Goal: Transaction & Acquisition: Purchase product/service

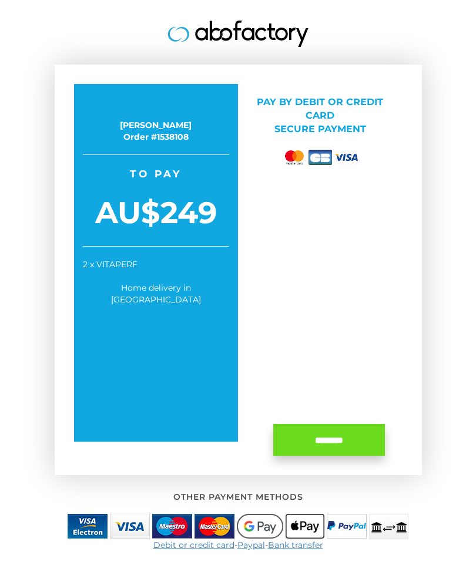
click at [420, 298] on div "[PERSON_NAME] Order #1538108 Take advantage of your special price now! To pay A…" at bounding box center [238, 270] width 367 height 410
click at [420, 297] on div "[PERSON_NAME] Order #1538108 Take advantage of your special price now! To pay A…" at bounding box center [238, 270] width 367 height 410
click at [422, 297] on div "LUTZ BASELER Order #1538108 Take advantage of your special price now! To pay AU…" at bounding box center [238, 246] width 440 height 493
click at [207, 311] on div "LUTZ BASELER Order #1538108 Take advantage of your special price now! To pay AU…" at bounding box center [156, 263] width 164 height 358
click at [215, 312] on div "LUTZ BASELER Order #1538108 Take advantage of your special price now! To pay AU…" at bounding box center [156, 263] width 164 height 358
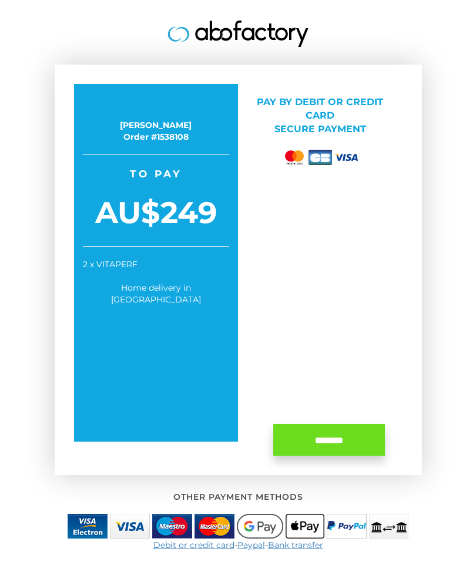
click at [227, 107] on div "LUTZ BASELER Order #1538108 Take advantage of your special price now! To pay AU…" at bounding box center [156, 263] width 164 height 358
click at [243, 213] on div "Pay by Debit or credit card Secure payment ********" at bounding box center [320, 270] width 164 height 372
click at [325, 31] on link at bounding box center [237, 34] width 423 height 26
click at [323, 433] on input "********" at bounding box center [329, 440] width 112 height 32
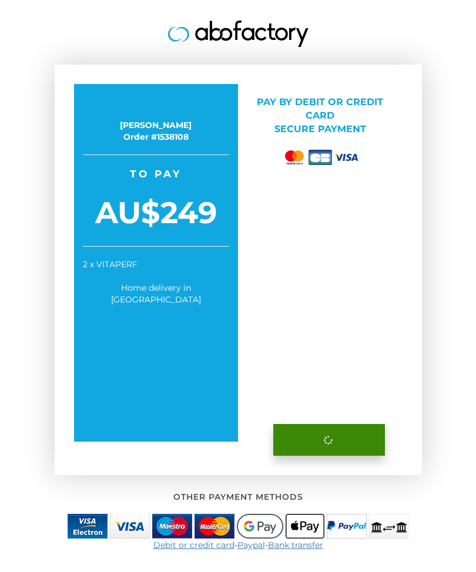
click at [322, 433] on button at bounding box center [329, 440] width 112 height 32
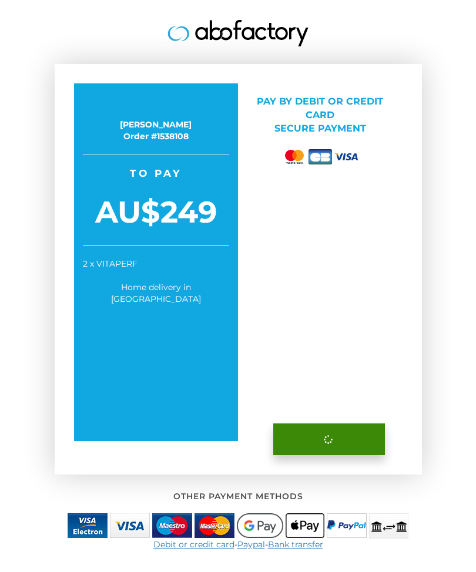
click at [324, 436] on button at bounding box center [329, 440] width 112 height 32
click at [331, 435] on icon at bounding box center [328, 439] width 13 height 13
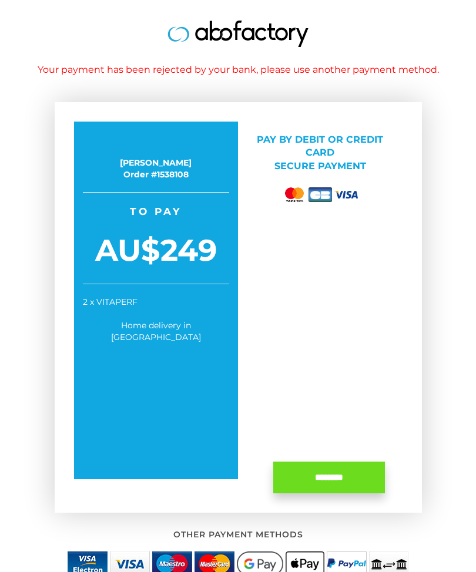
click at [436, 388] on div "Your payment has been rejected by your bank, please use another payment method.…" at bounding box center [238, 265] width 440 height 530
click at [426, 394] on div "Your payment has been rejected by your bank, please use another payment method.…" at bounding box center [238, 265] width 440 height 530
click at [426, 393] on div "Your payment has been rejected by your bank, please use another payment method.…" at bounding box center [238, 265] width 440 height 530
click at [423, 393] on div "Your payment has been rejected by your bank, please use another payment method.…" at bounding box center [238, 265] width 440 height 530
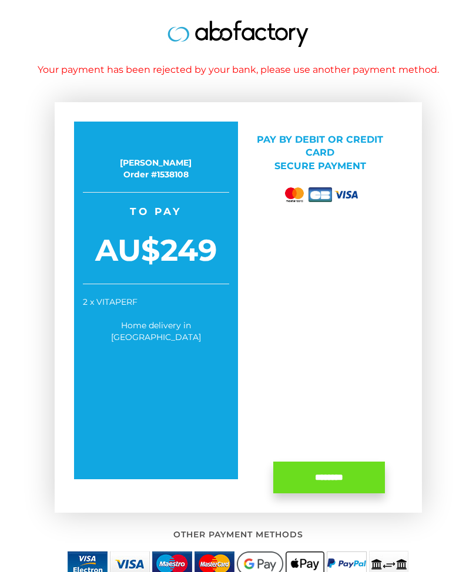
click at [423, 393] on div "Your payment has been rejected by your bank, please use another payment method.…" at bounding box center [238, 265] width 440 height 530
click at [413, 394] on div "[PERSON_NAME] Order #1538108 Take advantage of your special price now! To pay A…" at bounding box center [238, 307] width 367 height 410
click at [435, 364] on div "Your payment has been rejected by your bank, please use another payment method.…" at bounding box center [238, 265] width 440 height 530
click at [430, 366] on div "Your payment has been rejected by your bank, please use another payment method.…" at bounding box center [238, 265] width 440 height 530
click at [430, 365] on div "Your payment has been rejected by your bank, please use another payment method.…" at bounding box center [238, 265] width 440 height 530
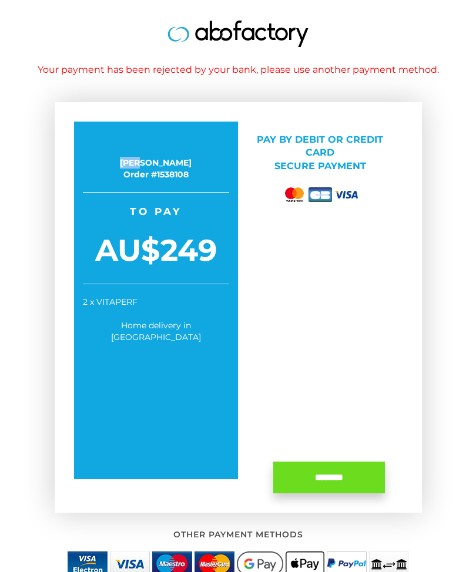
click at [433, 360] on div "Your payment has been rejected by your bank, please use another payment method.…" at bounding box center [238, 265] width 440 height 530
click at [429, 363] on div "Your payment has been rejected by your bank, please use another payment method.…" at bounding box center [238, 265] width 440 height 530
